Goal: Find specific page/section: Find specific page/section

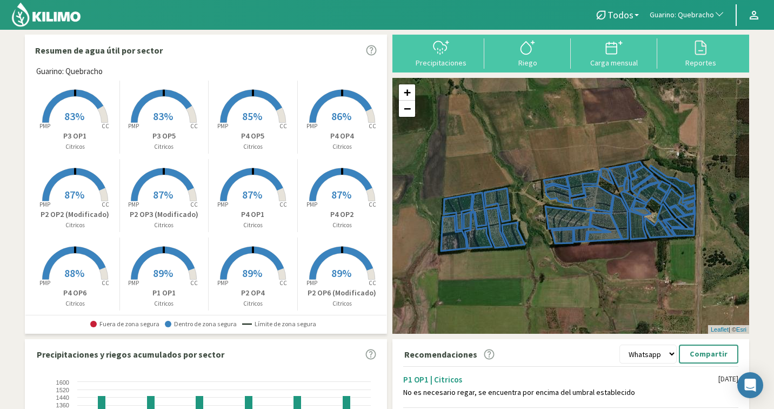
click at [701, 15] on span "Guarino: Quebracho" at bounding box center [682, 15] width 64 height 11
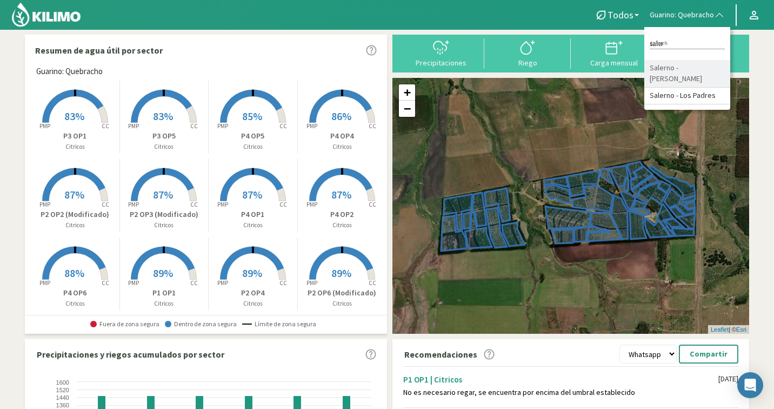
type input "saler"
click at [697, 73] on li "Salerno - [PERSON_NAME]" at bounding box center [688, 74] width 86 height 28
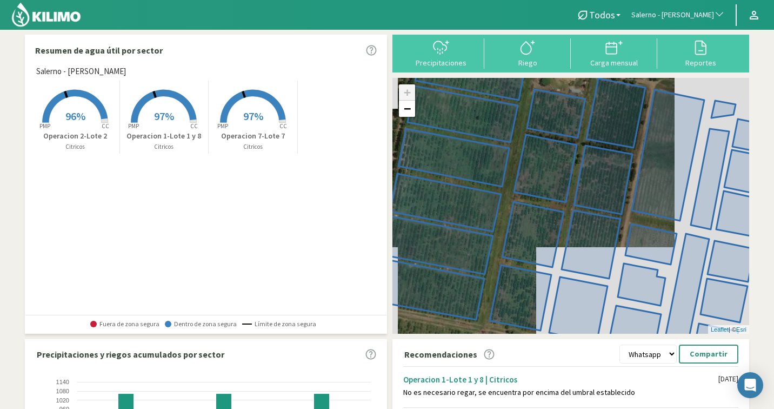
click at [696, 16] on span "Salerno - [PERSON_NAME]" at bounding box center [673, 15] width 83 height 11
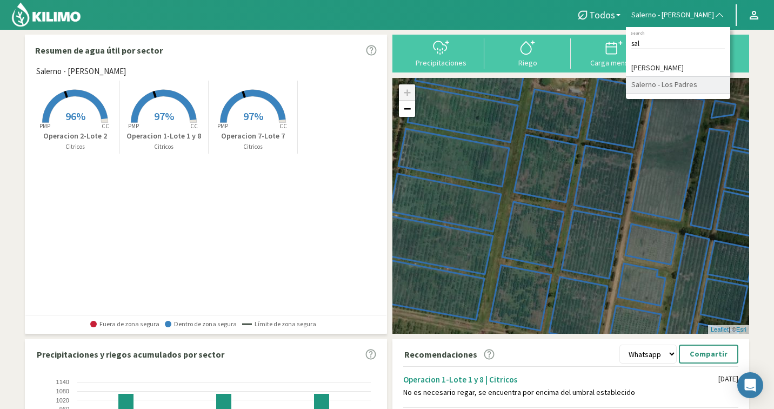
type input "sal"
click at [710, 87] on li "Salerno - Los Padres" at bounding box center [678, 85] width 104 height 17
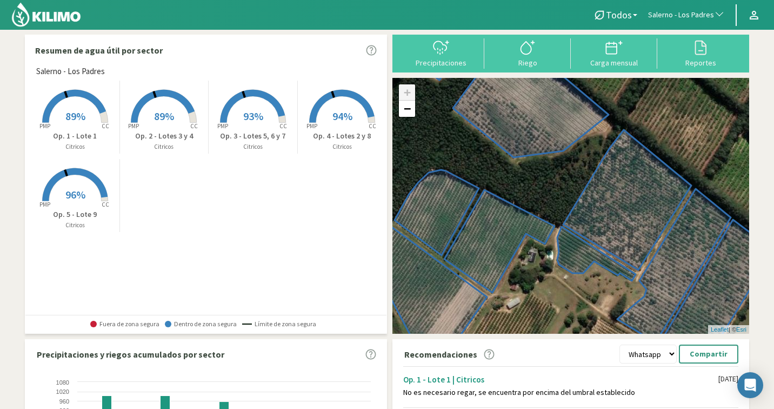
click at [681, 10] on span "Salerno - Los Padres" at bounding box center [681, 15] width 66 height 11
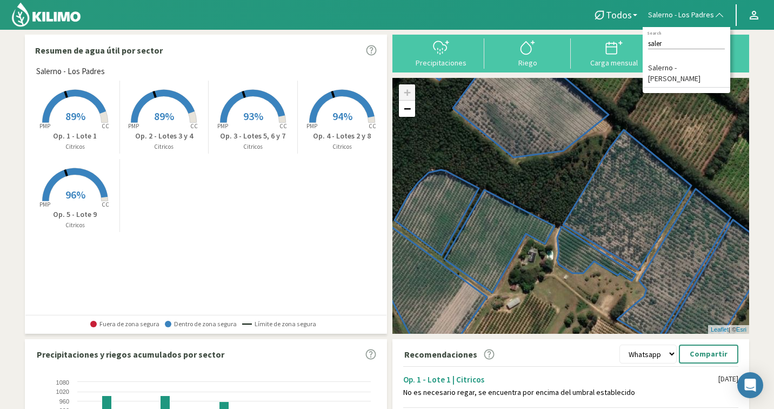
type input "saler"
click at [692, 67] on li "Salerno - [PERSON_NAME]" at bounding box center [687, 74] width 88 height 28
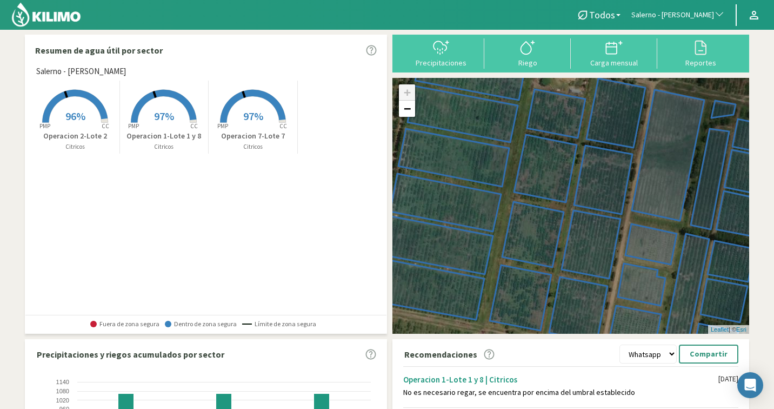
click at [247, 114] on span "97%" at bounding box center [253, 116] width 20 height 14
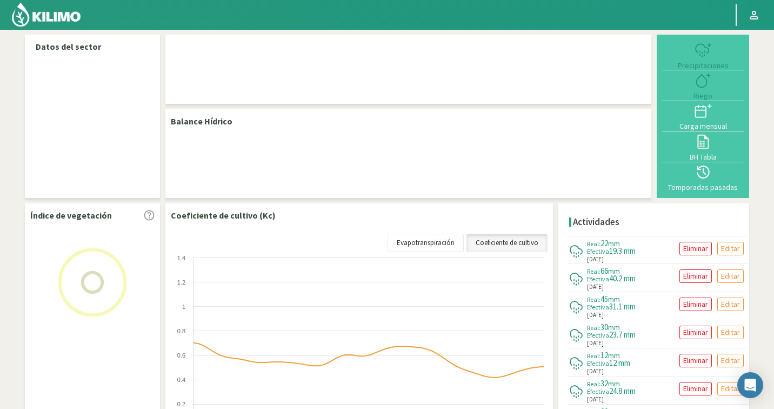
click at [77, 21] on img at bounding box center [46, 15] width 71 height 26
select select "235: Object"
select select "2: Object"
